Goal: Task Accomplishment & Management: Use online tool/utility

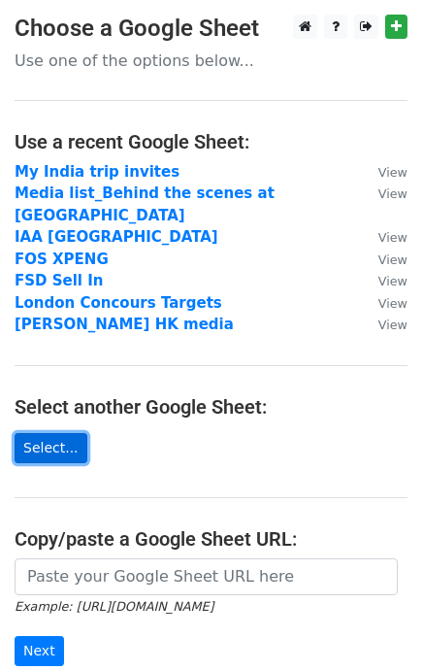
click at [51, 433] on link "Select..." at bounding box center [51, 448] width 73 height 30
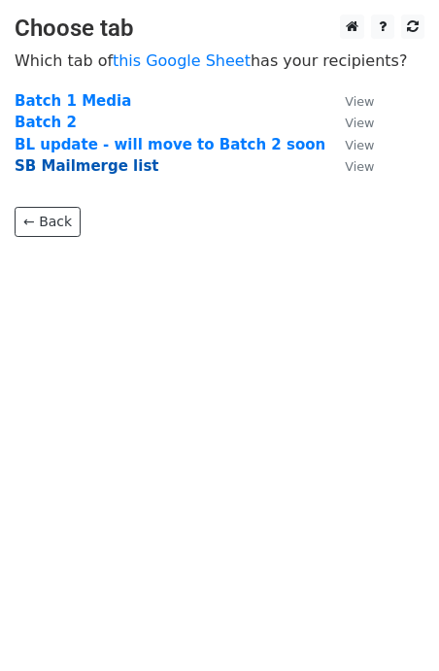
click at [51, 170] on strong "SB Mailmerge list" at bounding box center [87, 165] width 145 height 17
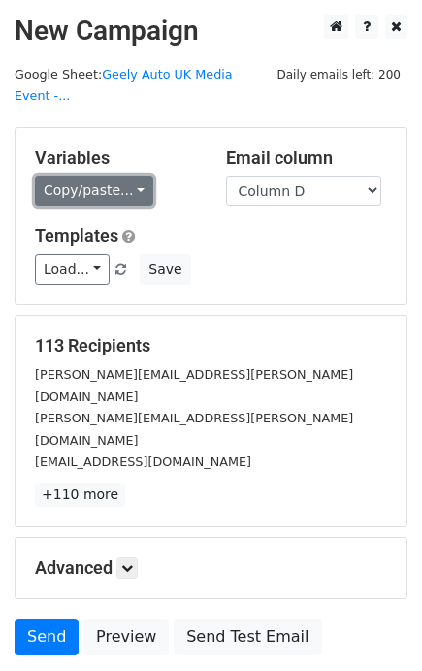
click at [92, 176] on link "Copy/paste..." at bounding box center [94, 191] width 118 height 30
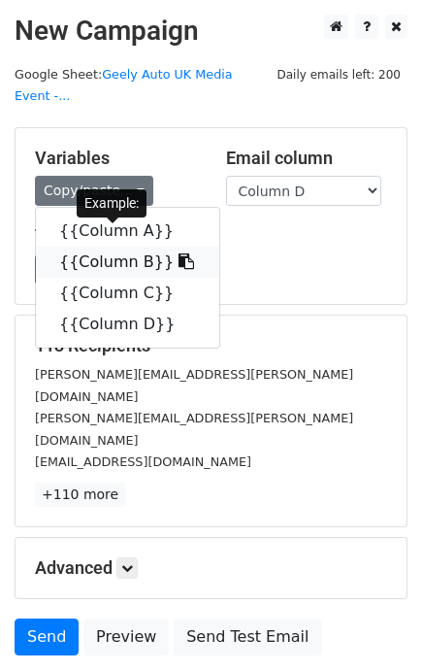
click at [114, 247] on link "{{Column B}}" at bounding box center [127, 262] width 183 height 31
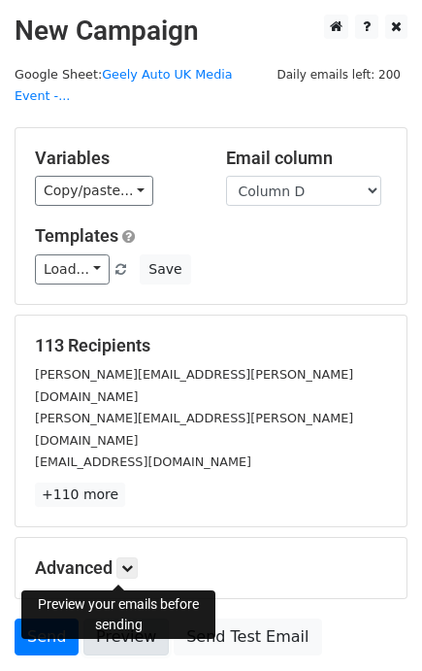
click at [126, 618] on link "Preview" at bounding box center [125, 636] width 85 height 37
click at [136, 618] on link "Preview" at bounding box center [125, 636] width 85 height 37
click at [137, 618] on link "Preview" at bounding box center [125, 636] width 85 height 37
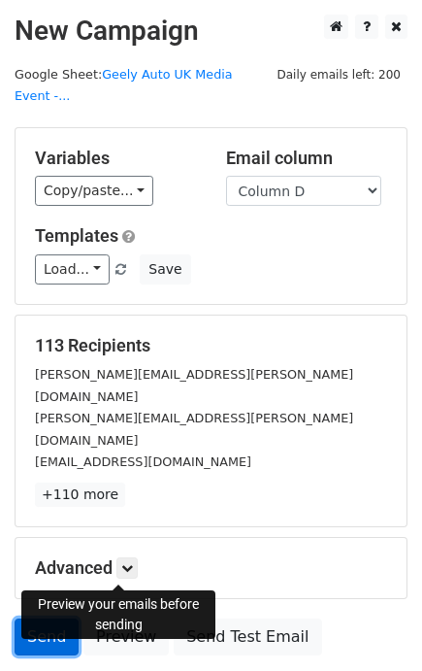
click at [52, 618] on link "Send" at bounding box center [47, 636] width 64 height 37
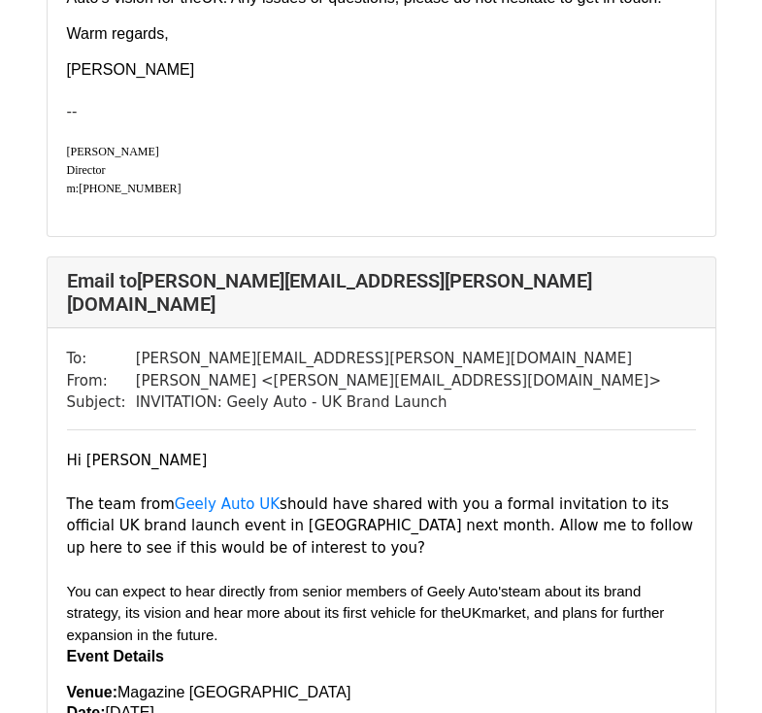
scroll to position [6704, 0]
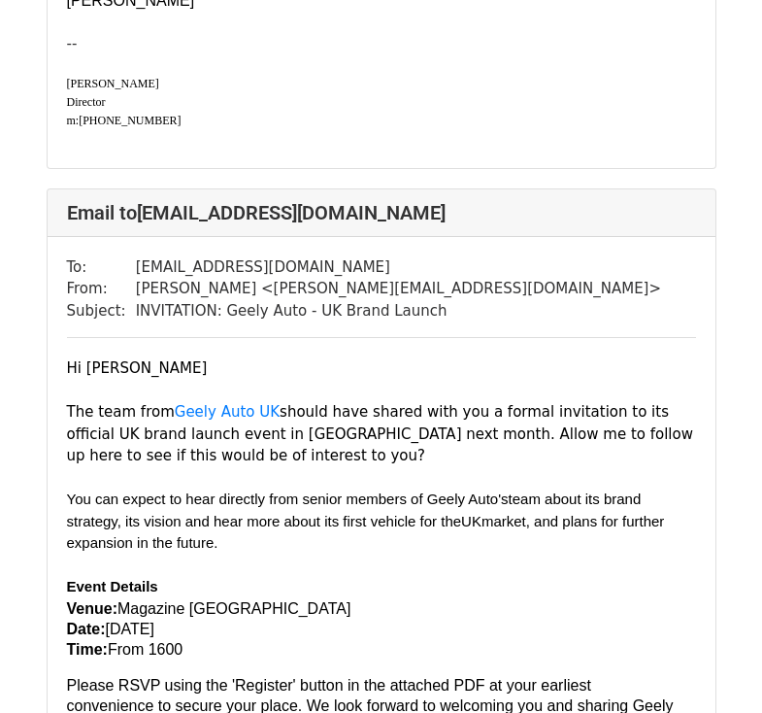
scroll to position [1967, 0]
